Goal: Information Seeking & Learning: Check status

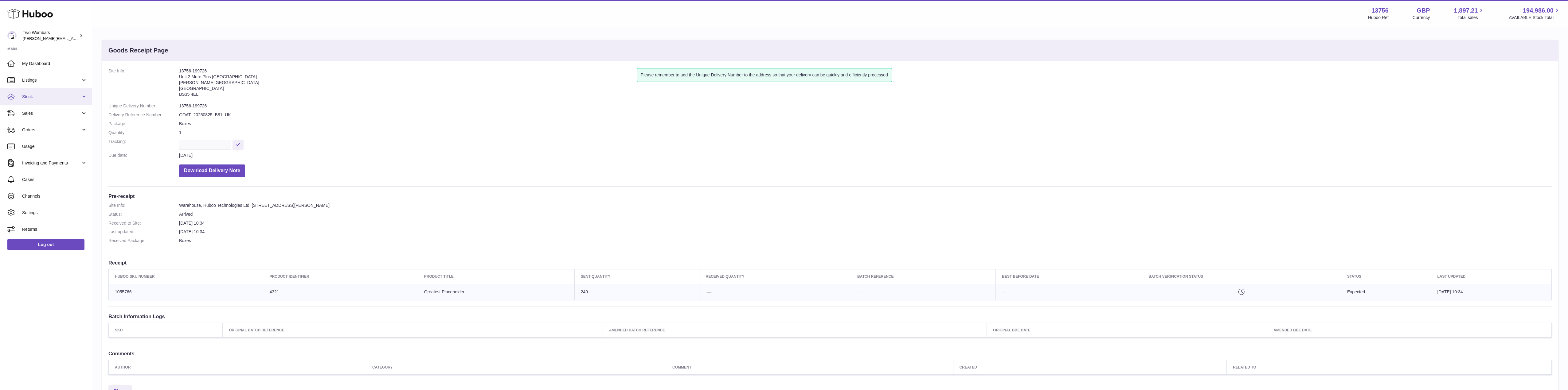
click at [82, 102] on link "Stock" at bounding box center [46, 97] width 92 height 17
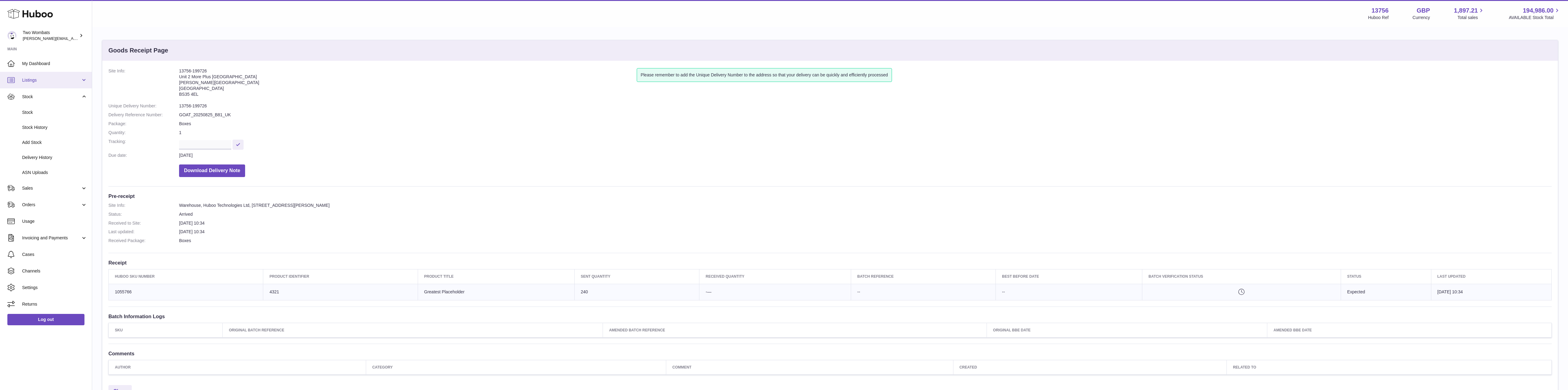
click at [88, 80] on link "Listings" at bounding box center [46, 80] width 92 height 17
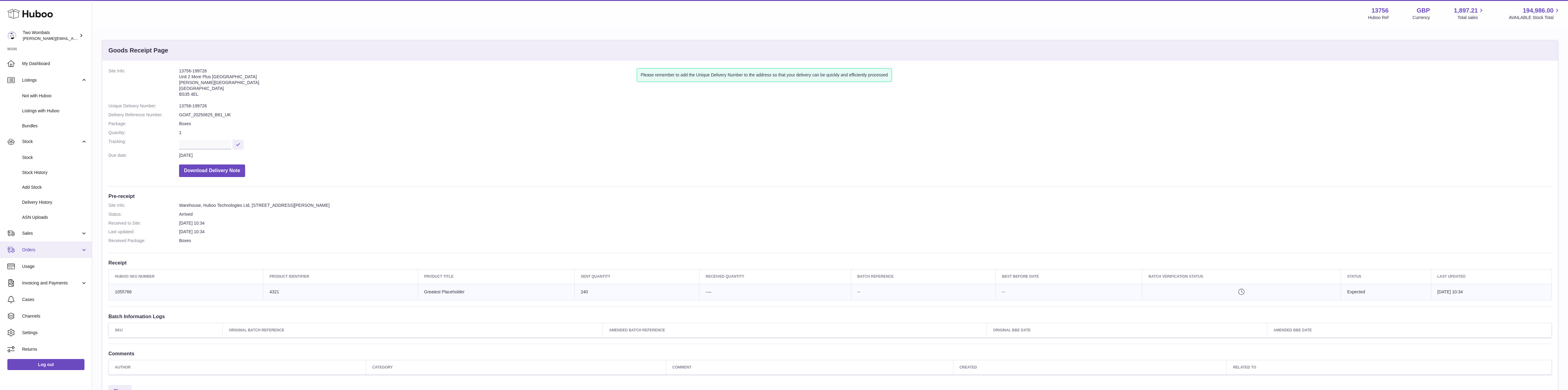
click at [82, 253] on link "Orders" at bounding box center [46, 250] width 92 height 17
click at [60, 267] on span "Orders" at bounding box center [55, 265] width 65 height 6
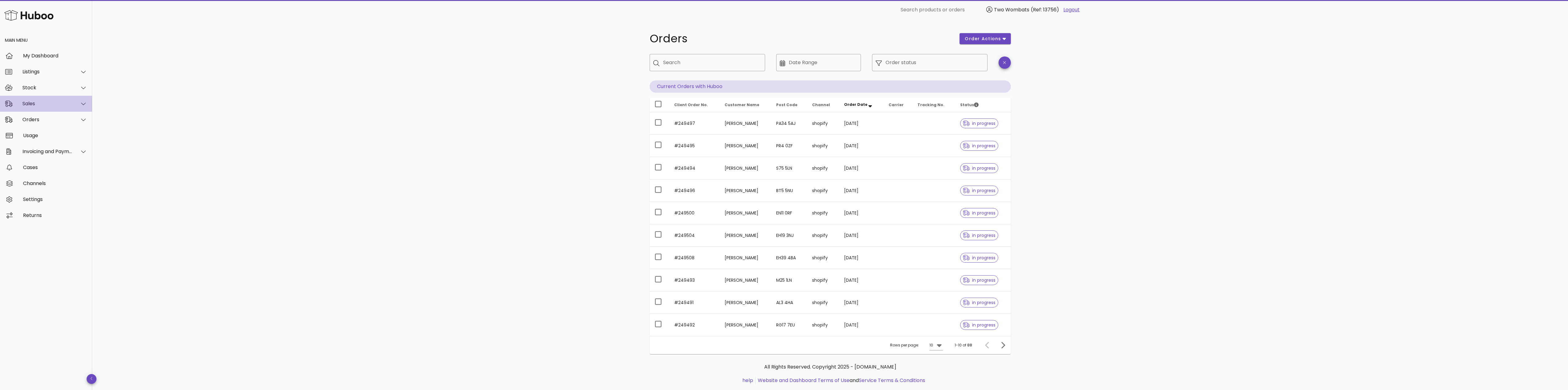
click at [78, 100] on div at bounding box center [80, 104] width 15 height 15
click at [49, 120] on div "Sales" at bounding box center [55, 118] width 65 height 6
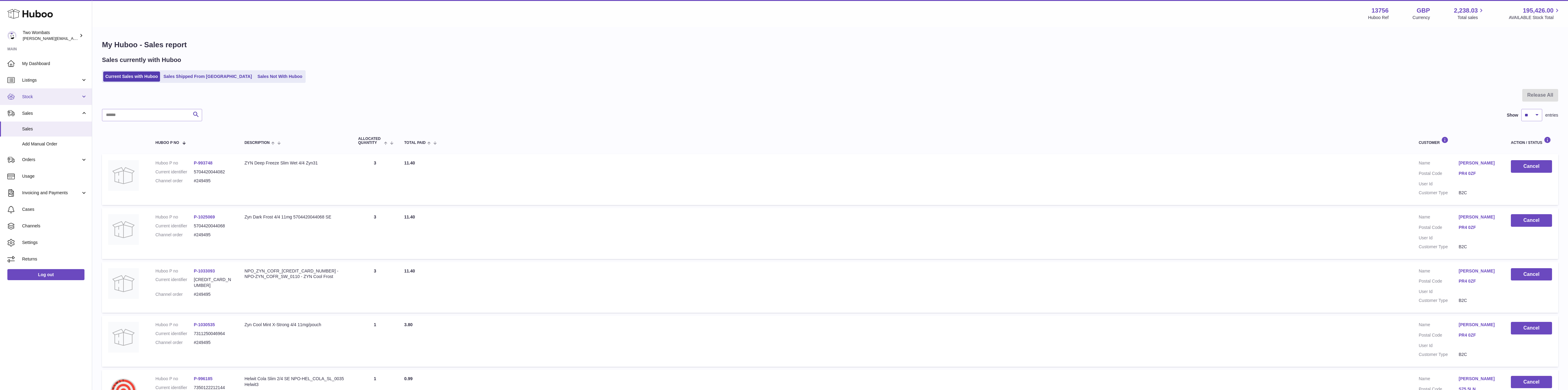
click at [55, 94] on span "Stock" at bounding box center [51, 97] width 59 height 6
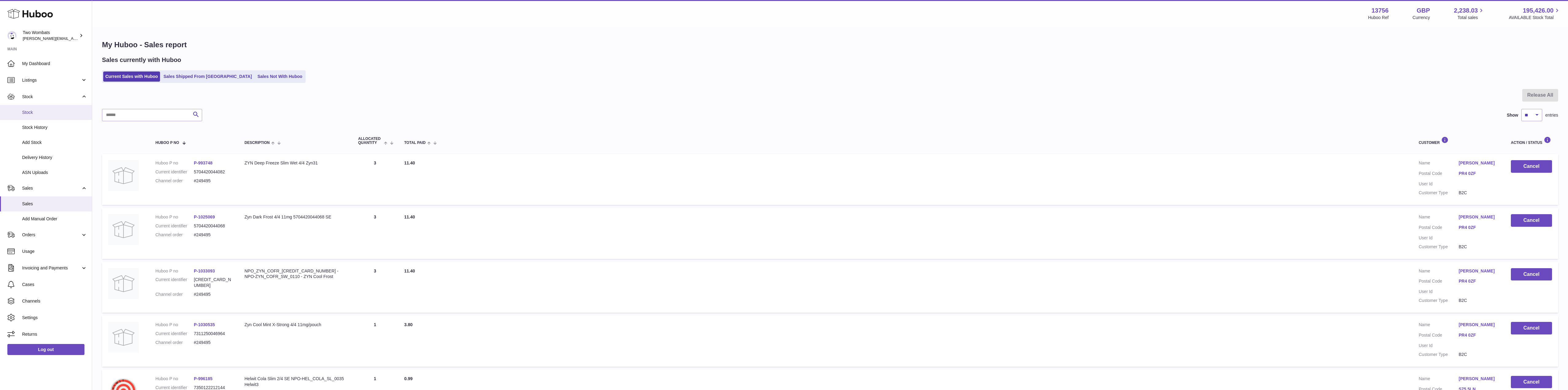
click at [57, 111] on span "Stock" at bounding box center [55, 112] width 65 height 6
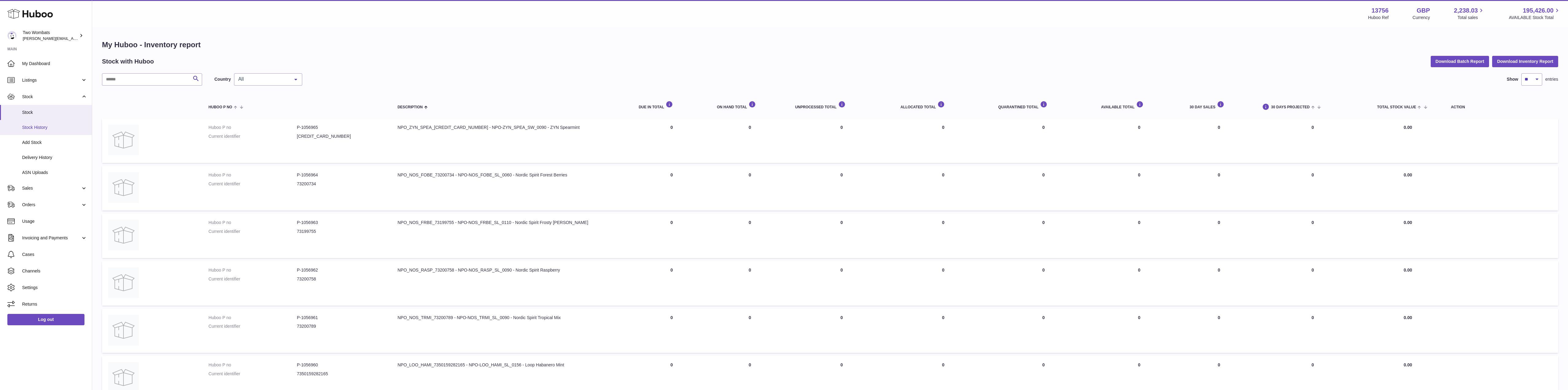
click at [52, 131] on link "Stock History" at bounding box center [46, 128] width 92 height 15
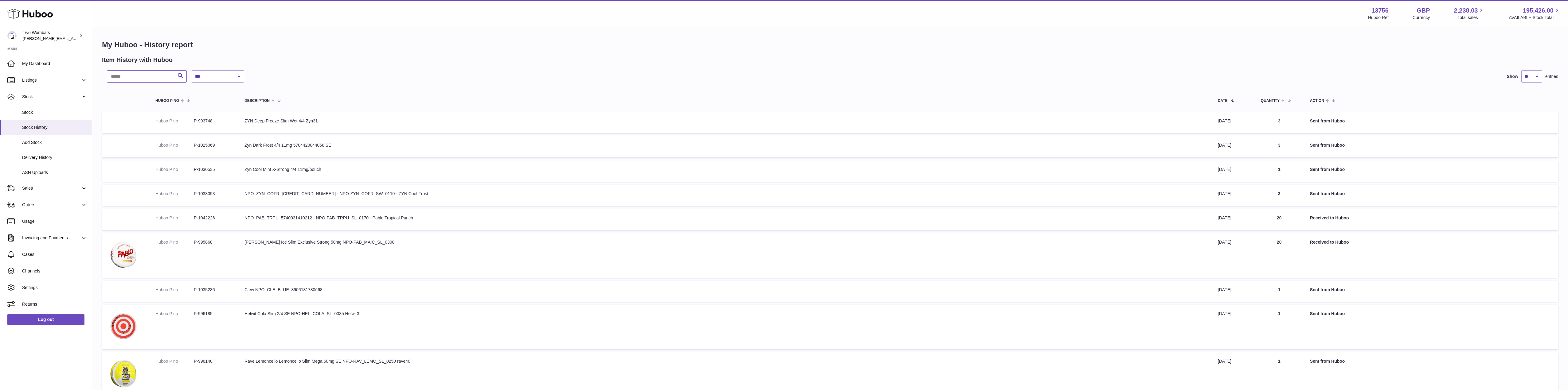
click at [143, 80] on input "text" at bounding box center [146, 76] width 79 height 12
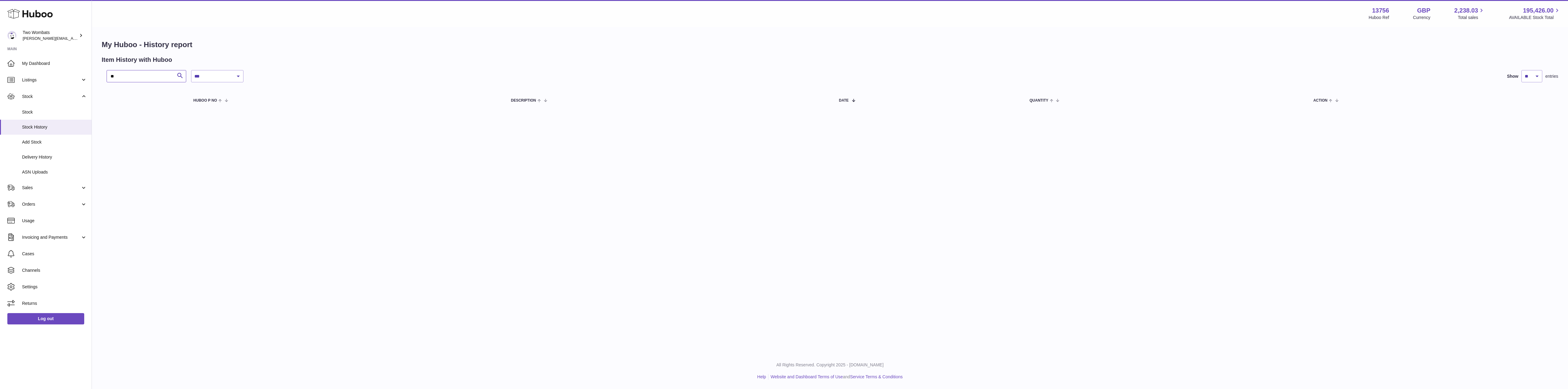
type input "*"
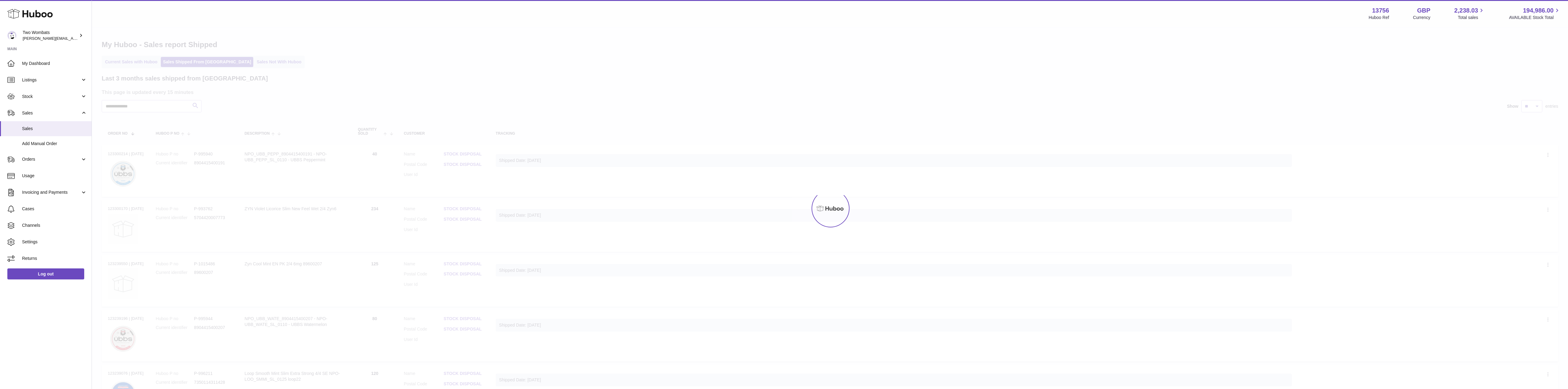
select select "**"
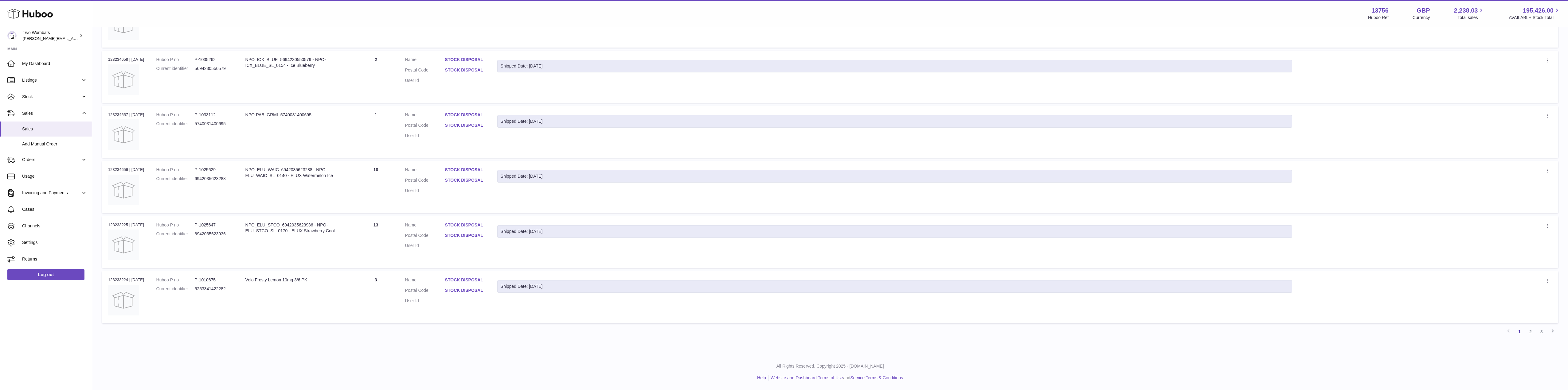
scroll to position [2571, 0]
click at [1531, 332] on link "2" at bounding box center [1531, 332] width 11 height 11
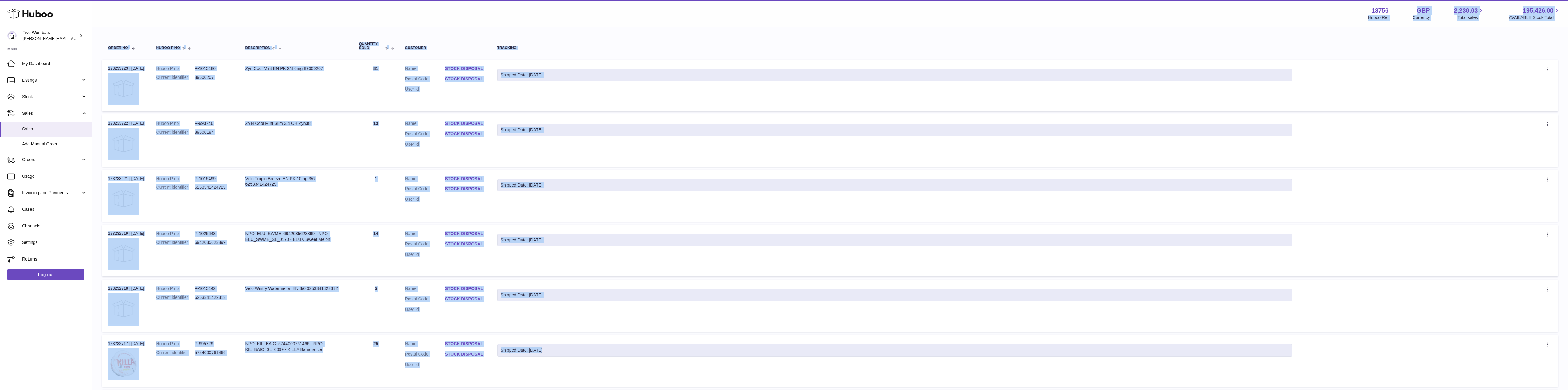
scroll to position [24, 0]
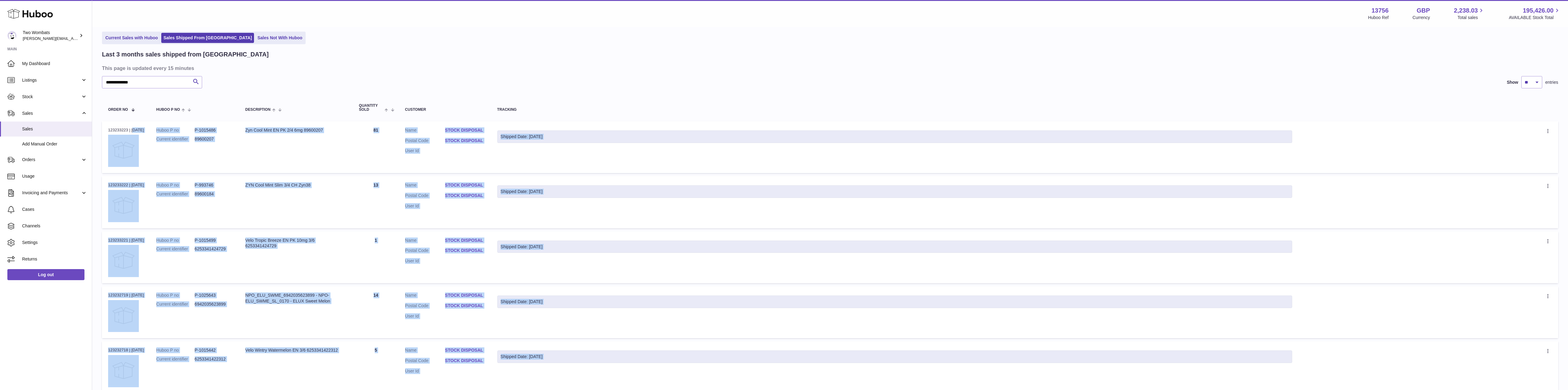
drag, startPoint x: 1546, startPoint y: 233, endPoint x: 106, endPoint y: 126, distance: 1444.0
copy tbody "123233223 | 21st Aug Huboo P no P-1015486 Current identifier 89600207 Descripti…"
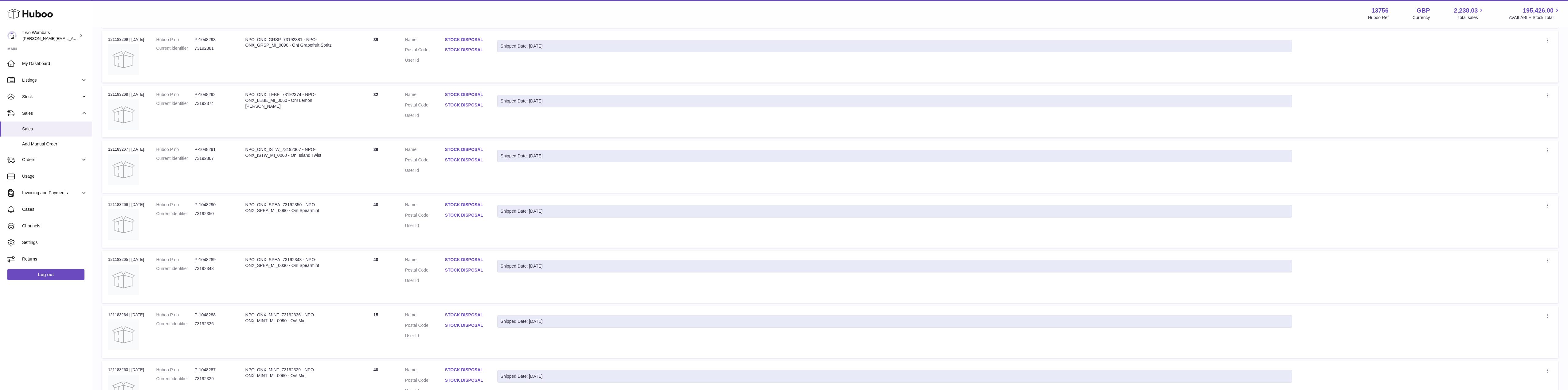
scroll to position [2572, 0]
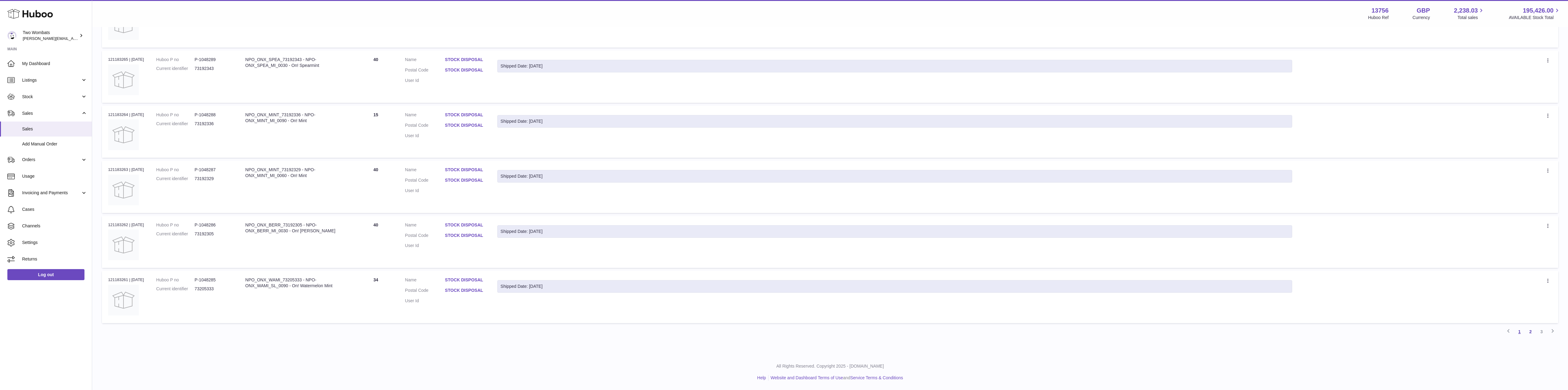
click at [1518, 330] on link "1" at bounding box center [1519, 332] width 11 height 11
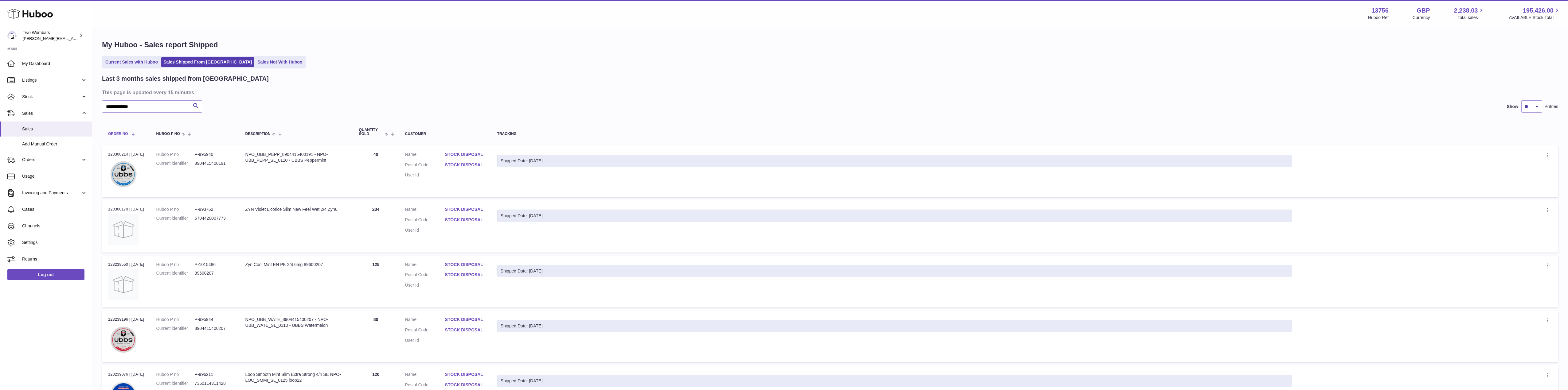
drag, startPoint x: 1535, startPoint y: 300, endPoint x: 108, endPoint y: 130, distance: 1437.1
copy thead
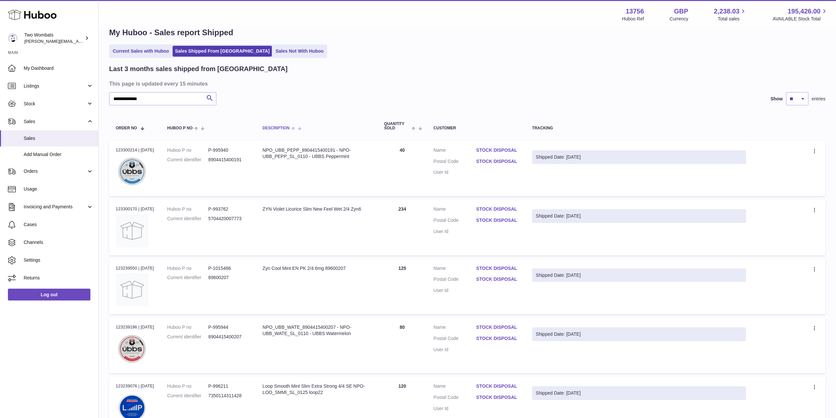
scroll to position [15, 0]
drag, startPoint x: 116, startPoint y: 150, endPoint x: 136, endPoint y: 150, distance: 19.7
click at [136, 150] on div "Order no 123300214 | 22nd Aug" at bounding box center [135, 150] width 38 height 6
copy div "123300214"
drag, startPoint x: 137, startPoint y: 209, endPoint x: 116, endPoint y: 210, distance: 21.4
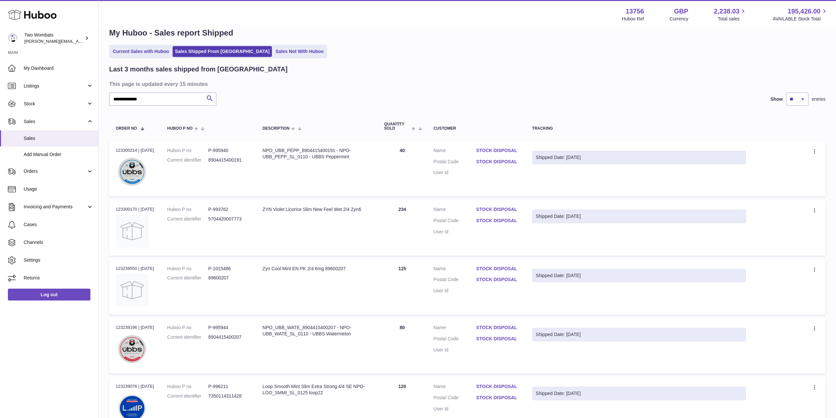
click at [116, 210] on div "Order no 123300170 | 22nd Aug" at bounding box center [135, 209] width 38 height 6
copy div "123300170"
